Goal: Subscribe to service/newsletter

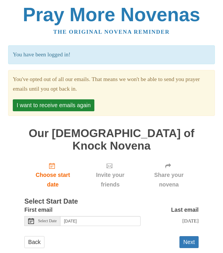
click at [192, 237] on button "Next" at bounding box center [189, 243] width 19 height 12
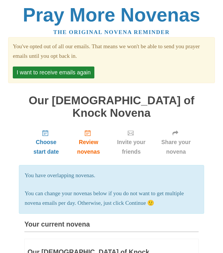
click at [74, 69] on button "I want to receive emails again" at bounding box center [54, 73] width 82 height 12
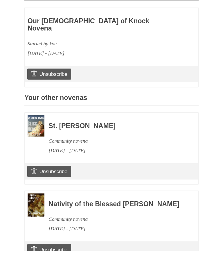
scroll to position [210, 0]
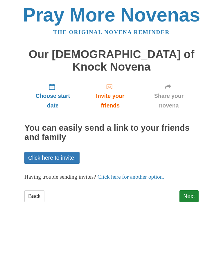
click at [192, 191] on link "Next" at bounding box center [189, 197] width 19 height 12
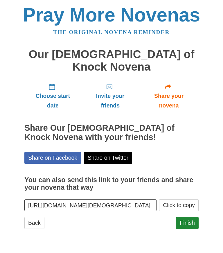
click at [194, 217] on link "Finish" at bounding box center [187, 223] width 23 height 12
